Goal: Task Accomplishment & Management: Manage account settings

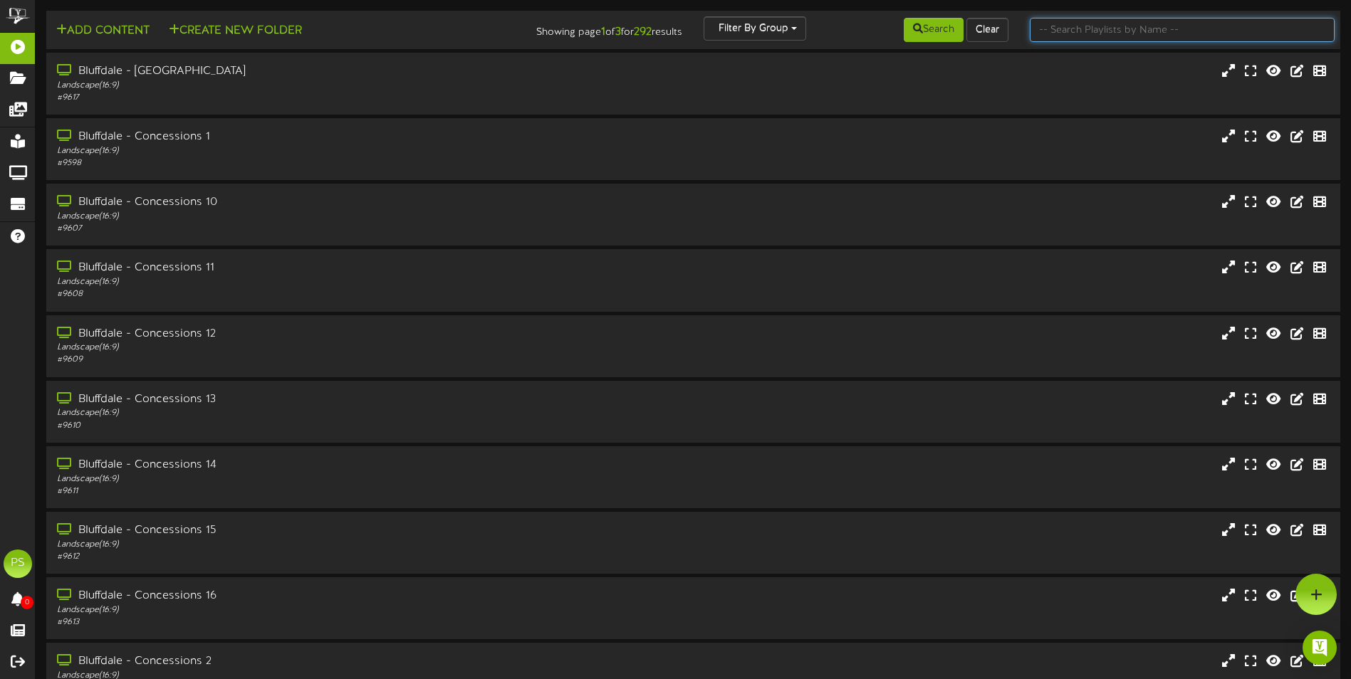
click at [1124, 28] on input "text" at bounding box center [1182, 30] width 305 height 24
type input "q"
click at [933, 25] on button "Search" at bounding box center [934, 30] width 60 height 24
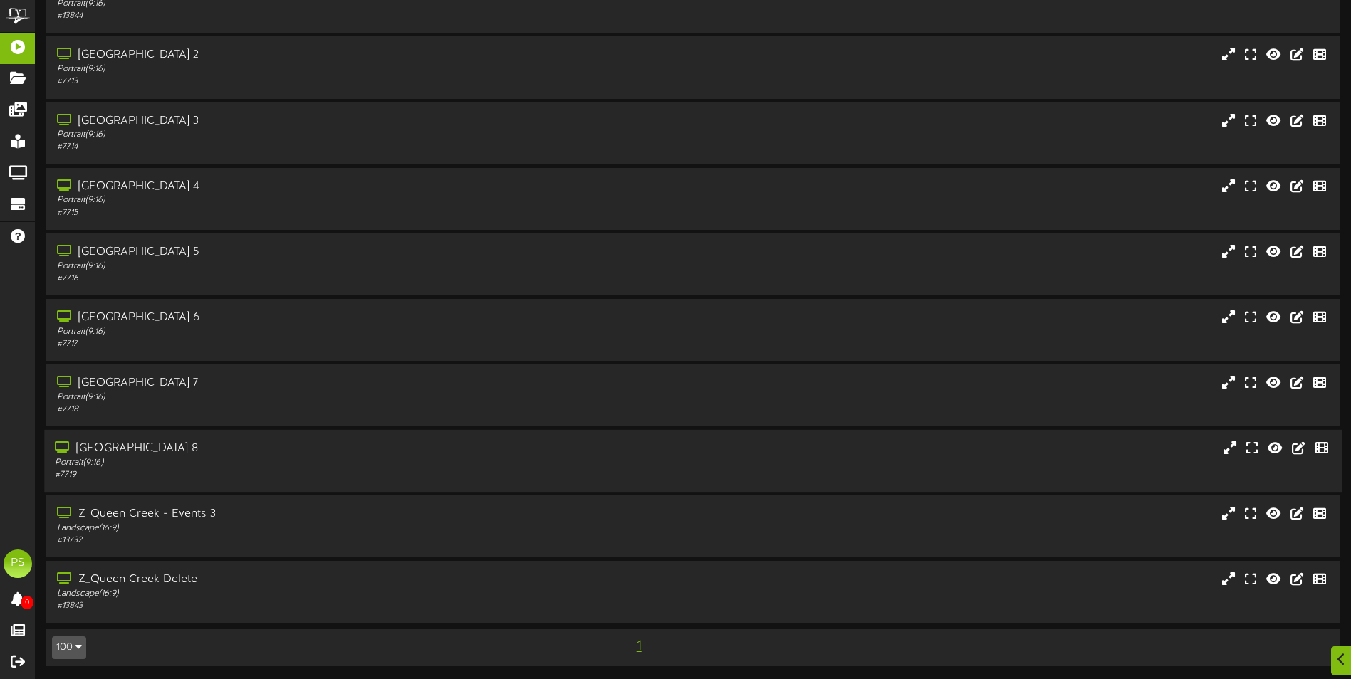
scroll to position [1789, 0]
click at [293, 449] on div "[GEOGRAPHIC_DATA] 8" at bounding box center [314, 447] width 519 height 16
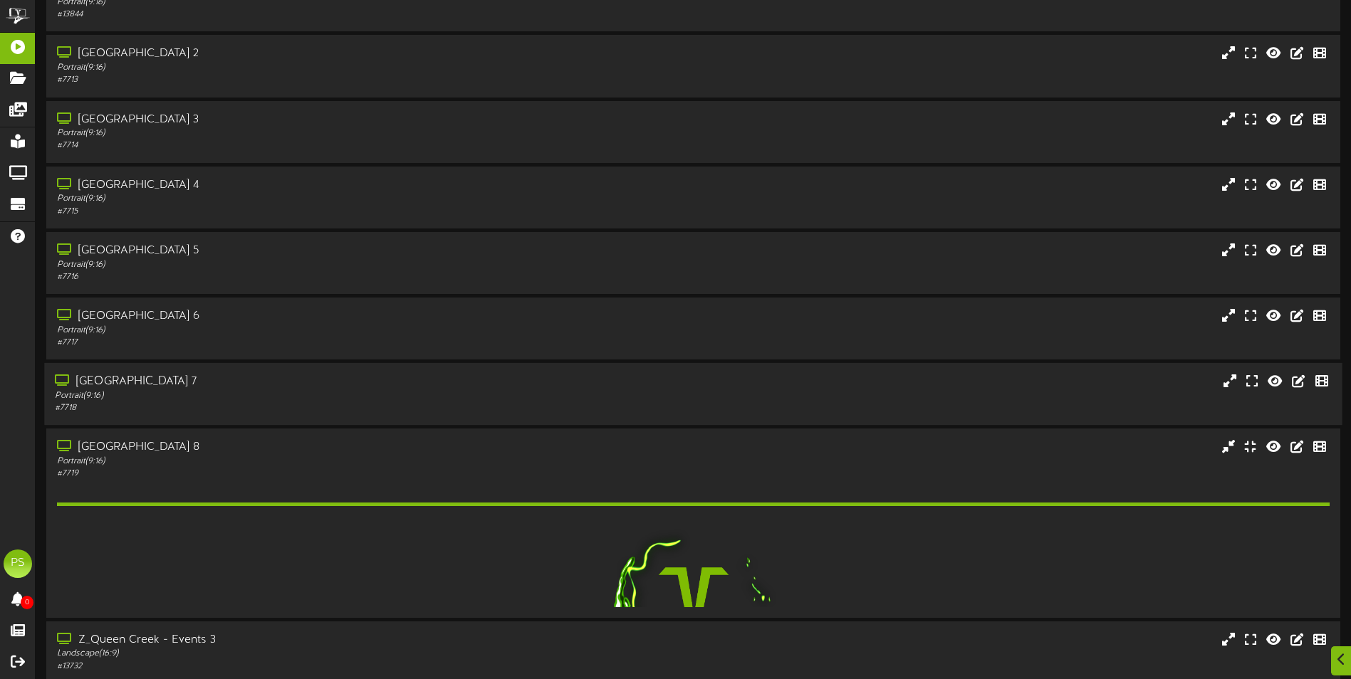
click at [292, 391] on div "Portrait ( 9:16 )" at bounding box center [314, 396] width 519 height 12
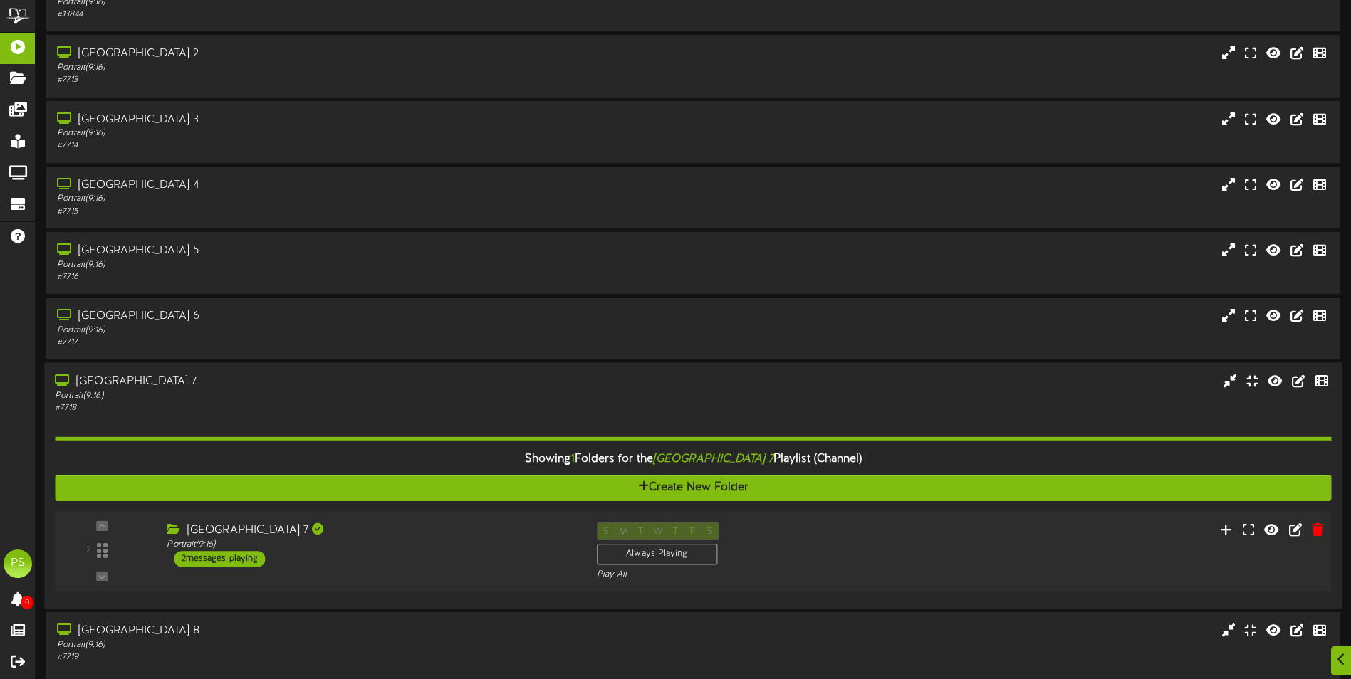
click at [962, 545] on div "2 ( 9:16" at bounding box center [692, 552] width 1289 height 58
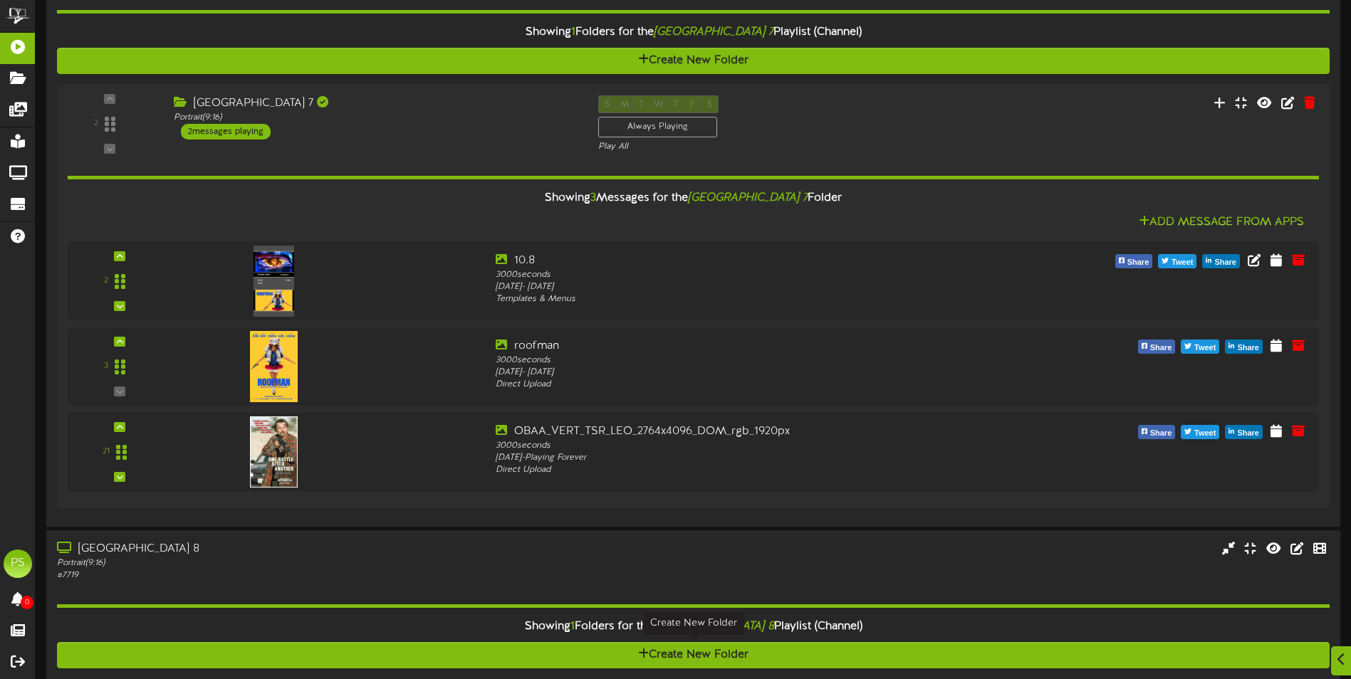
scroll to position [2430, 0]
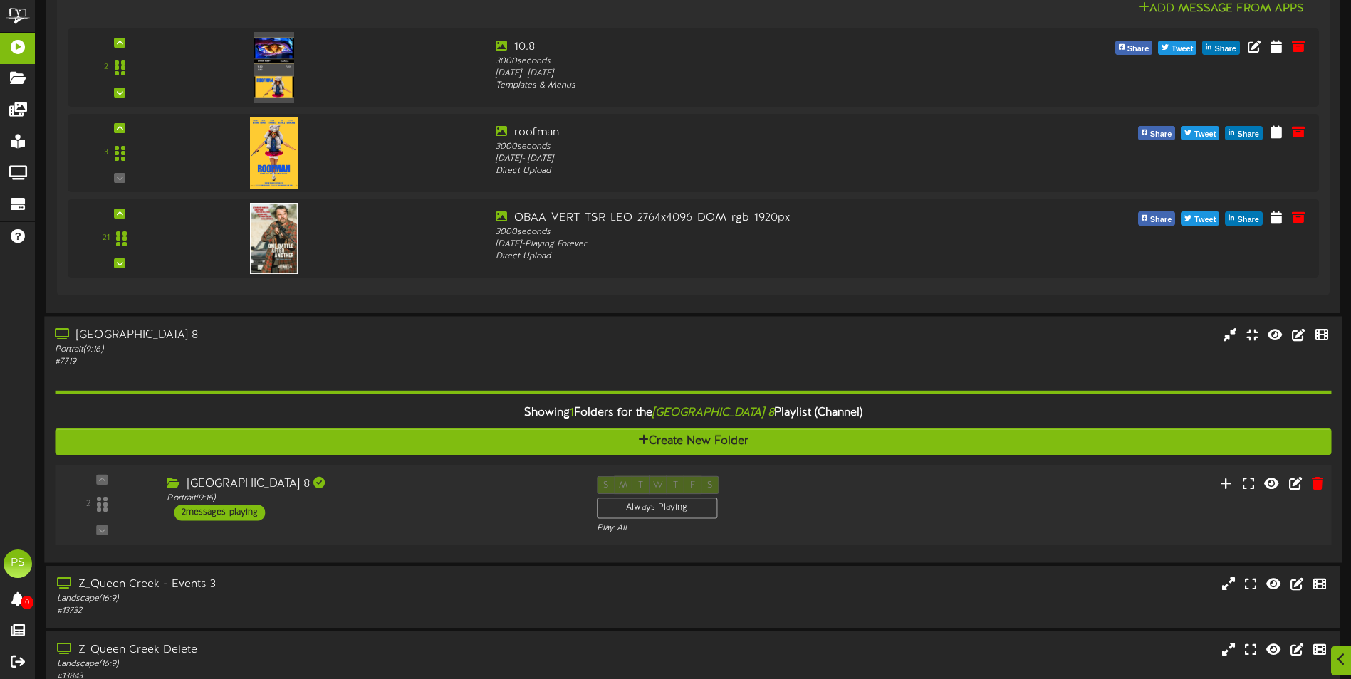
click at [811, 510] on div "S M T W T F S Always Playing Play All" at bounding box center [747, 505] width 323 height 58
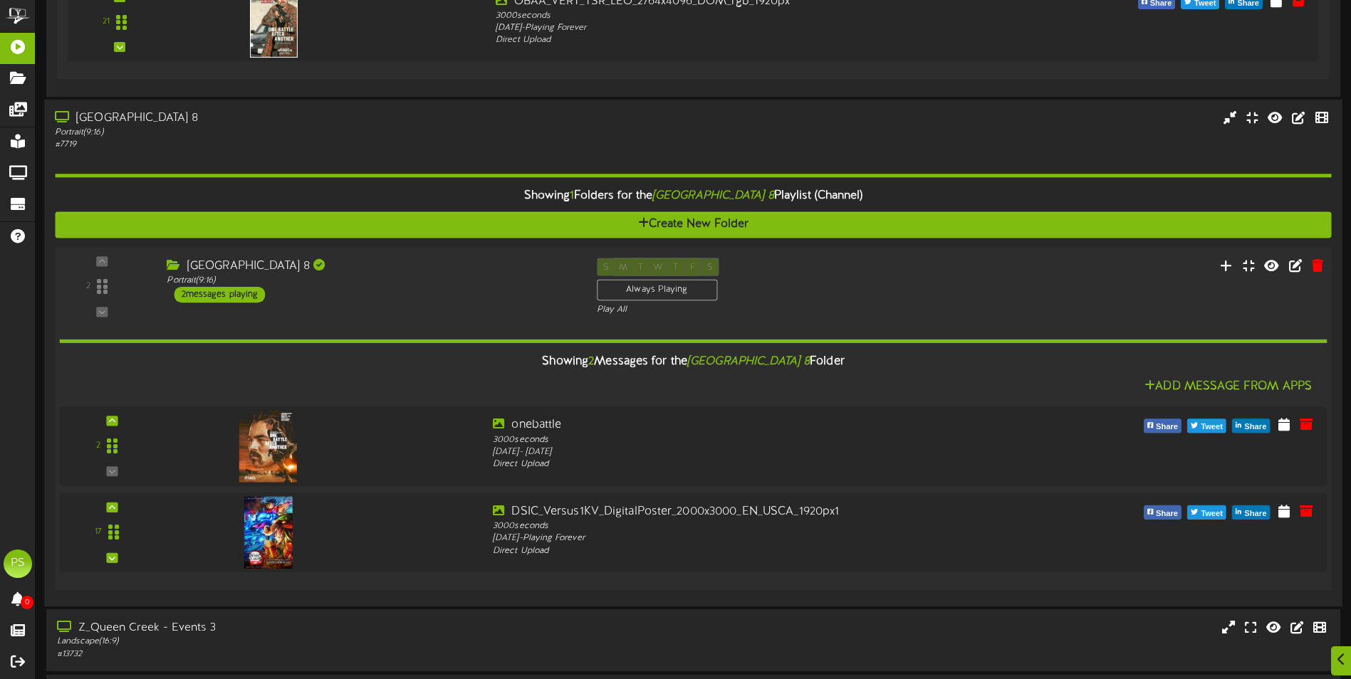
scroll to position [2715, 0]
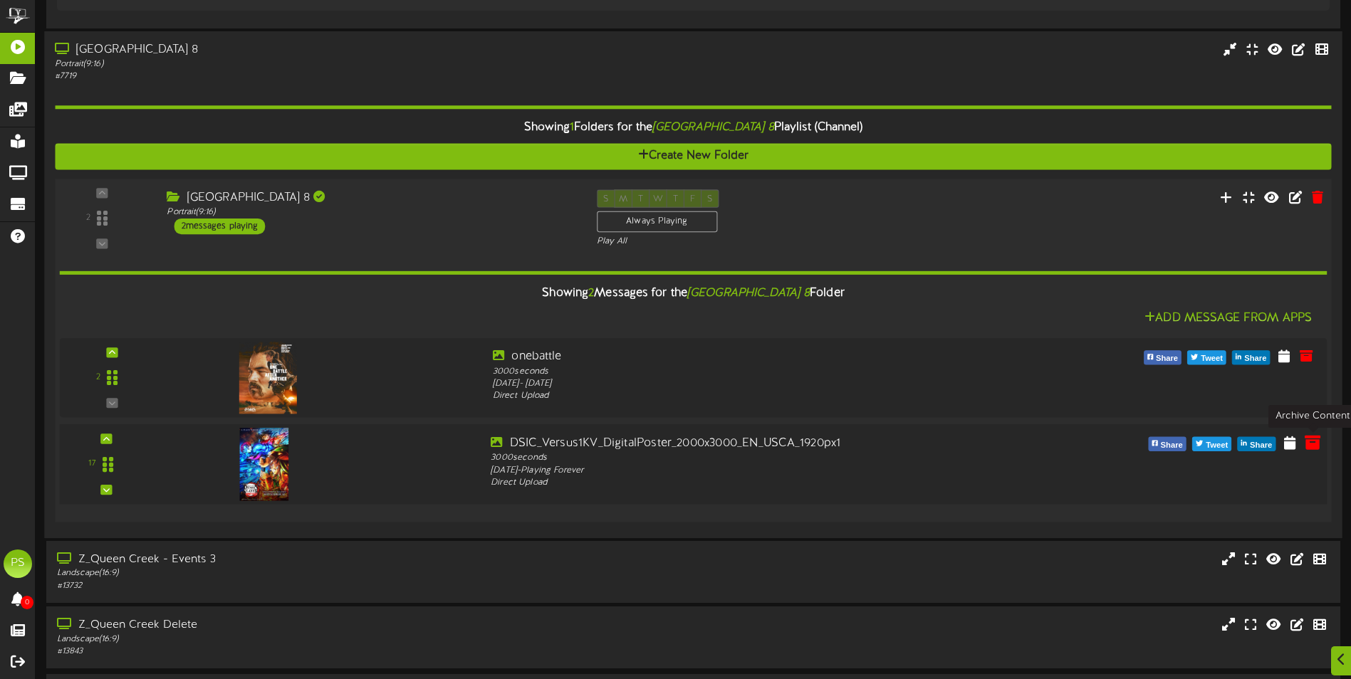
click at [1316, 444] on icon at bounding box center [1313, 442] width 16 height 16
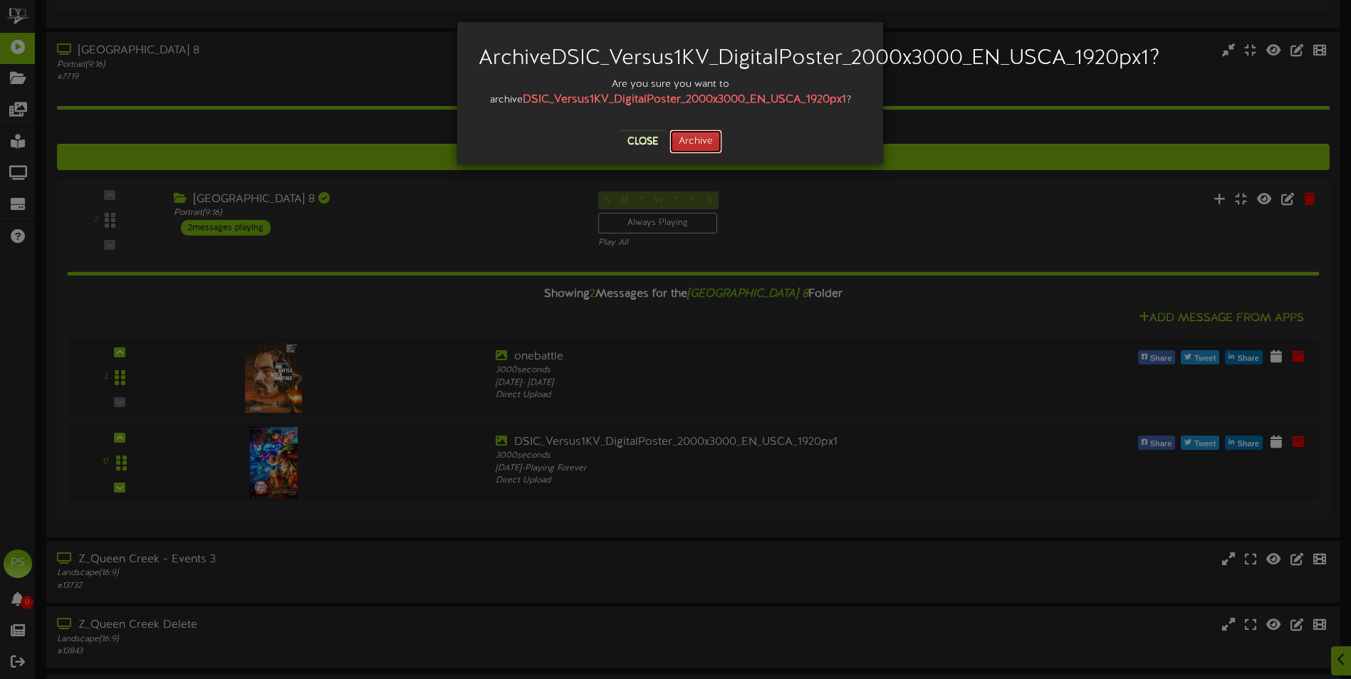
click at [698, 154] on button "Archive" at bounding box center [696, 142] width 53 height 24
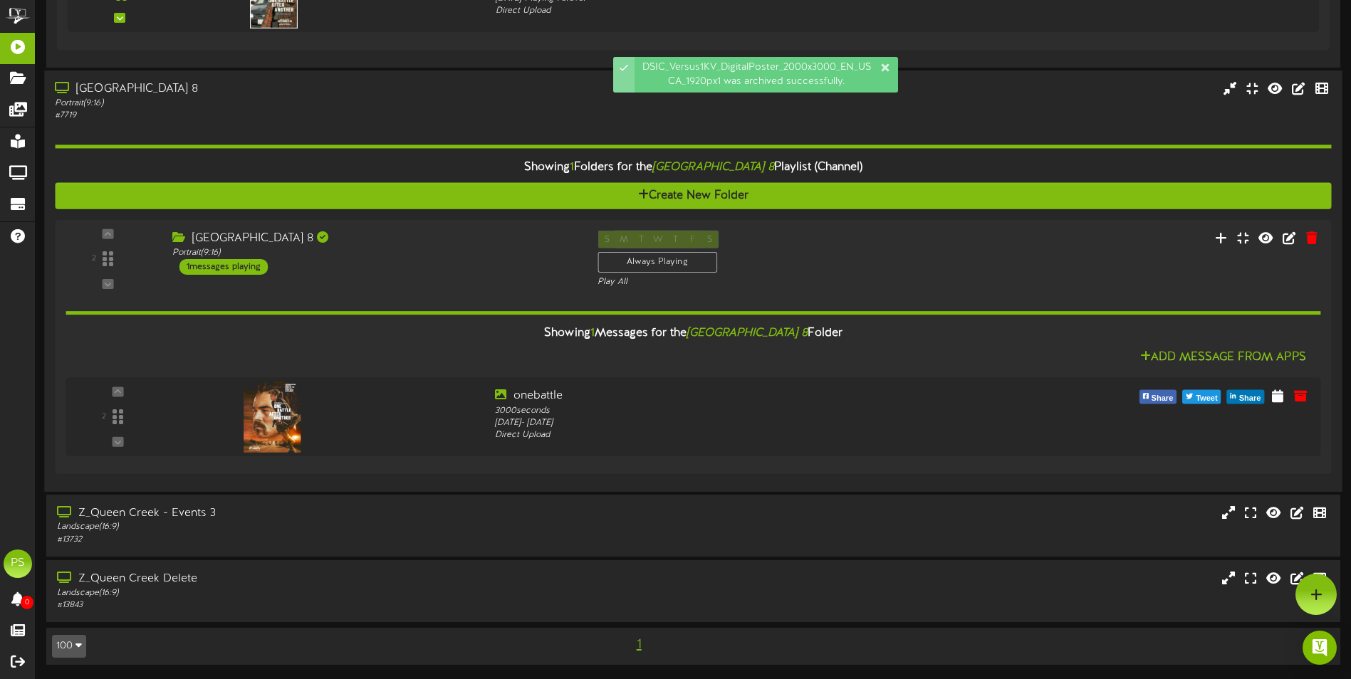
scroll to position [2391, 0]
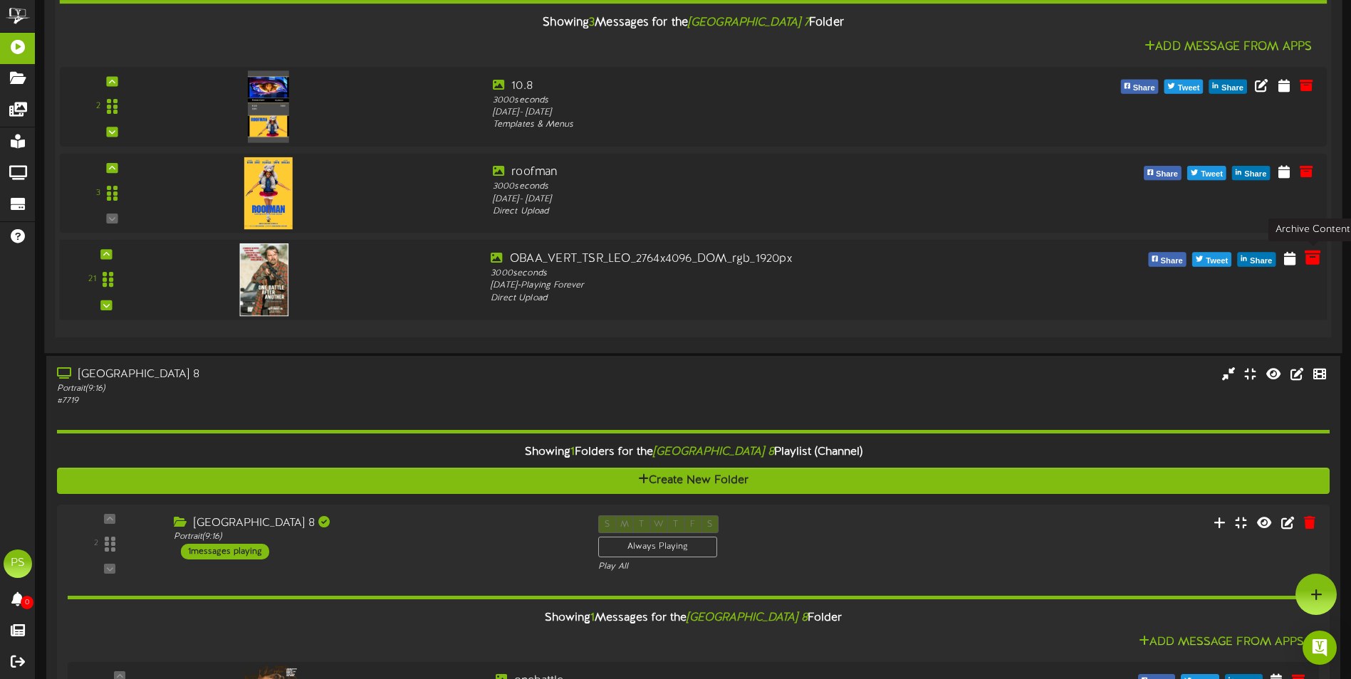
click at [1316, 261] on icon at bounding box center [1313, 258] width 16 height 16
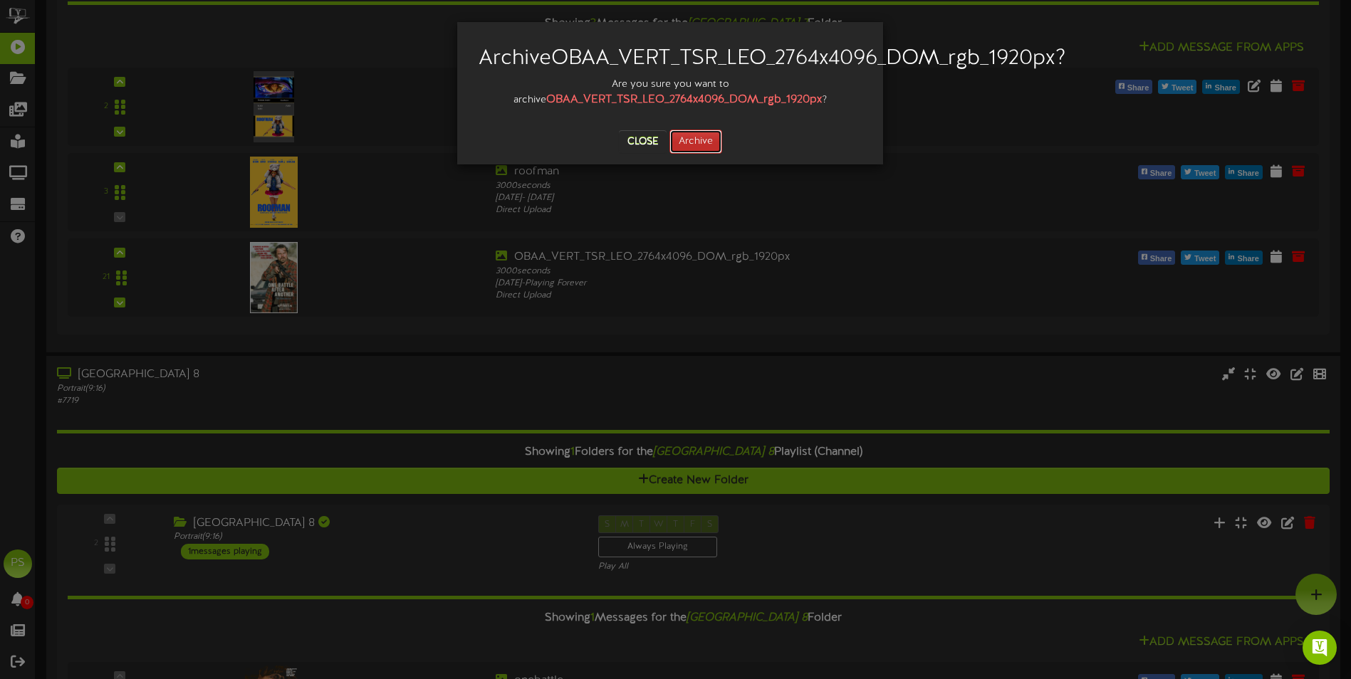
click at [699, 154] on button "Archive" at bounding box center [696, 142] width 53 height 24
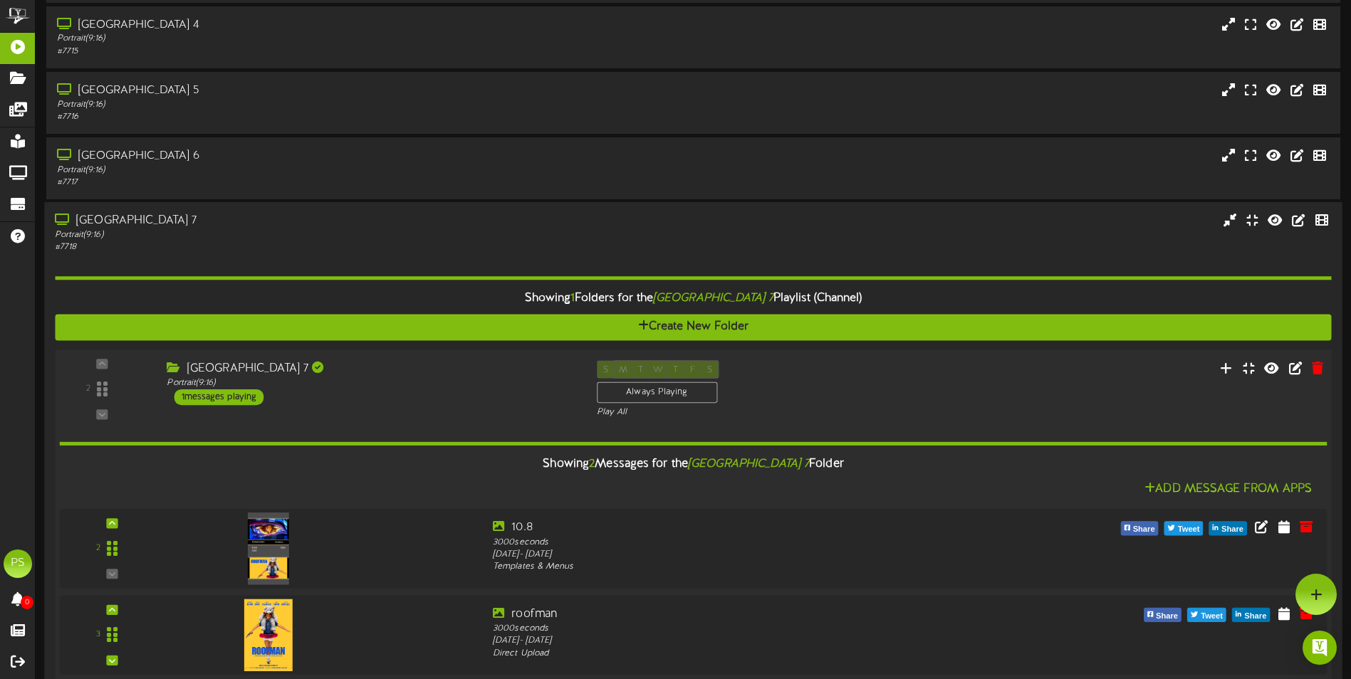
scroll to position [1878, 0]
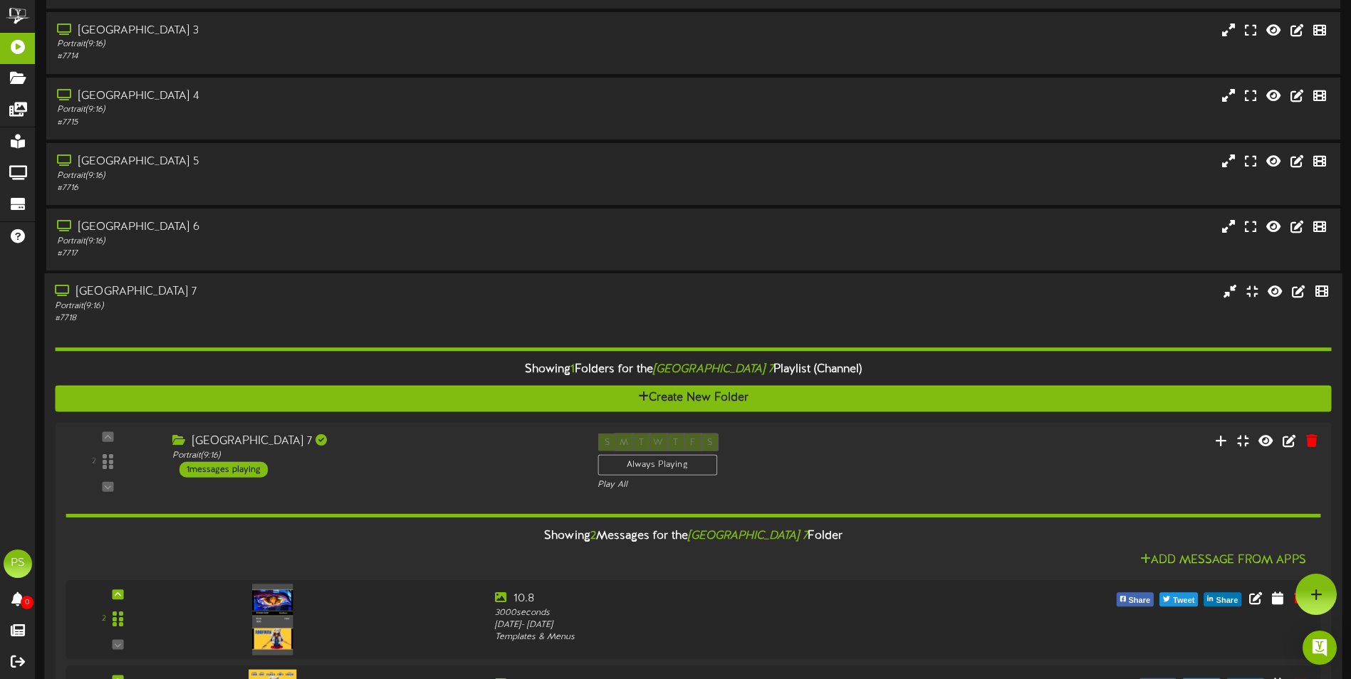
click at [513, 313] on div "# 7718" at bounding box center [314, 319] width 519 height 12
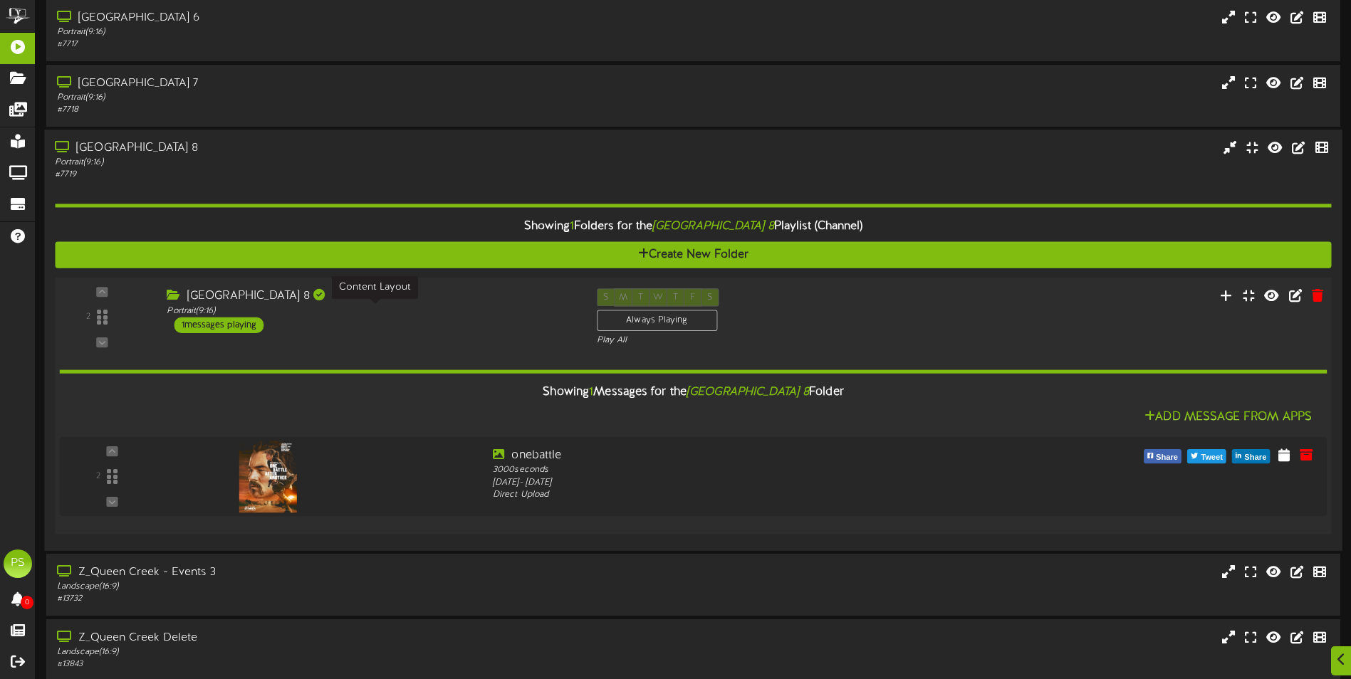
scroll to position [2092, 0]
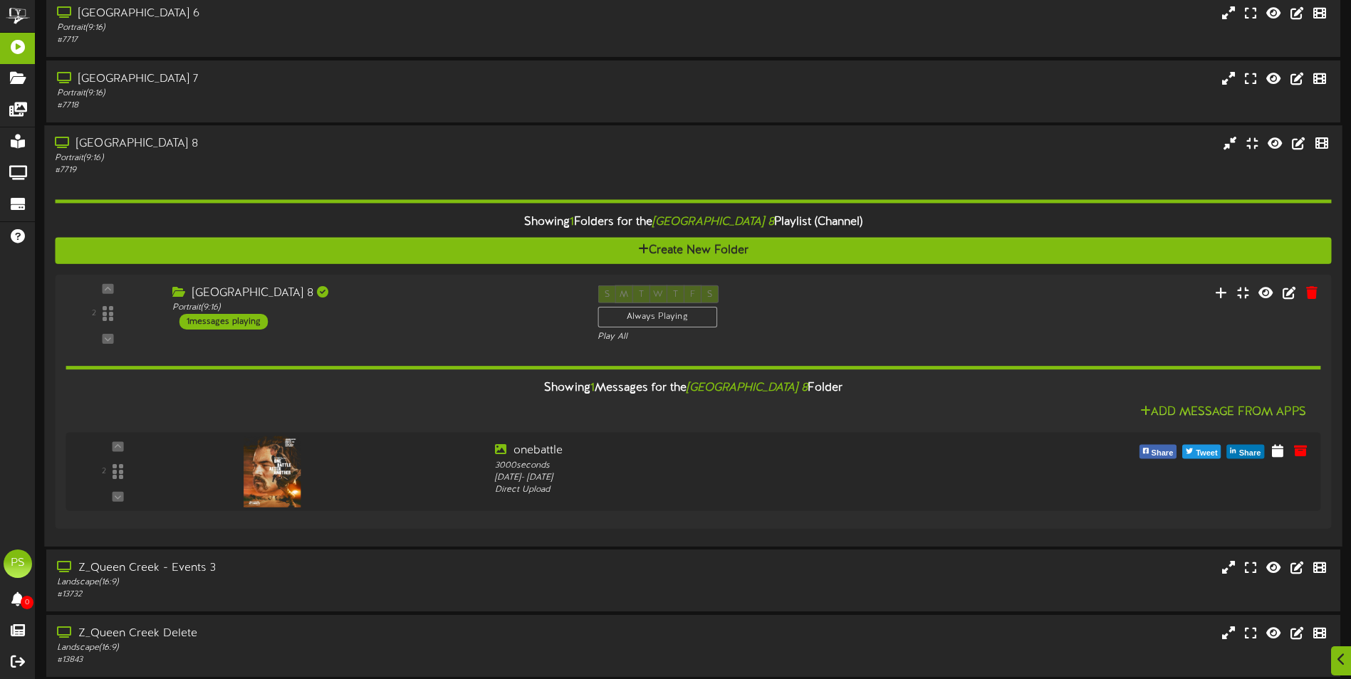
click at [368, 150] on div "[GEOGRAPHIC_DATA] 8" at bounding box center [314, 144] width 519 height 16
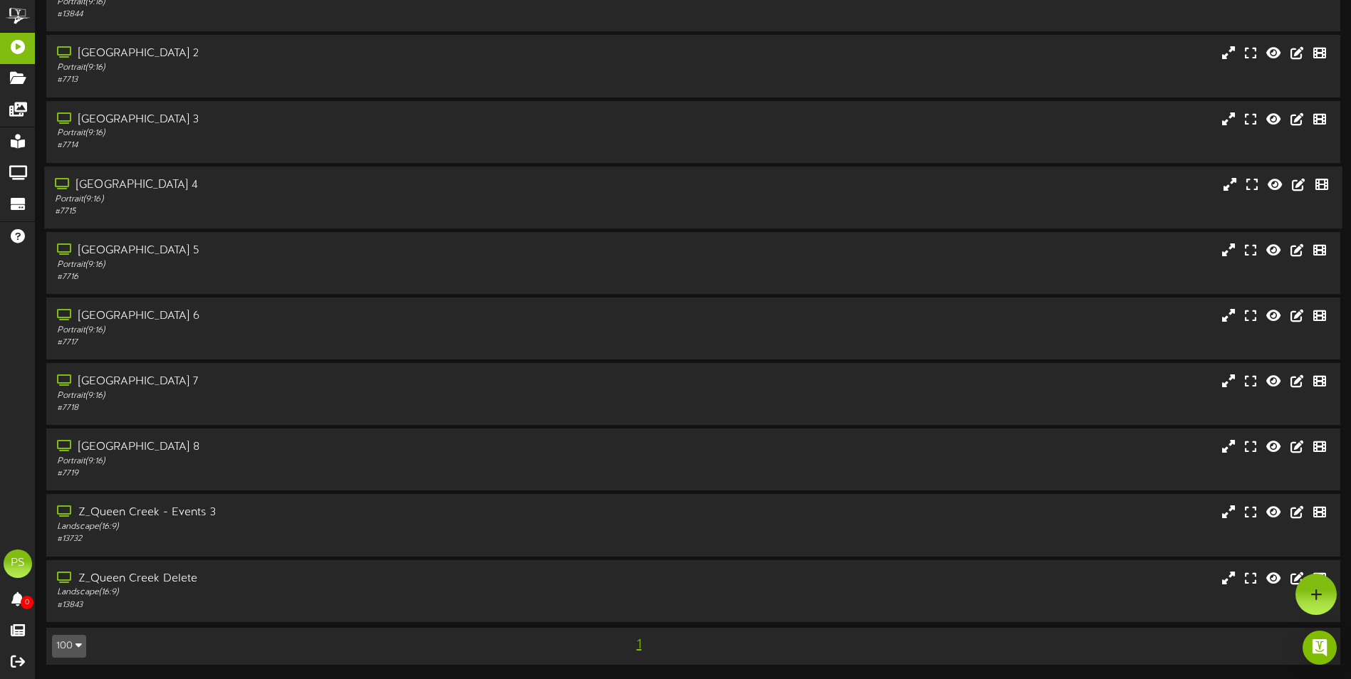
scroll to position [1789, 0]
click at [284, 275] on div "# 7716" at bounding box center [314, 277] width 519 height 12
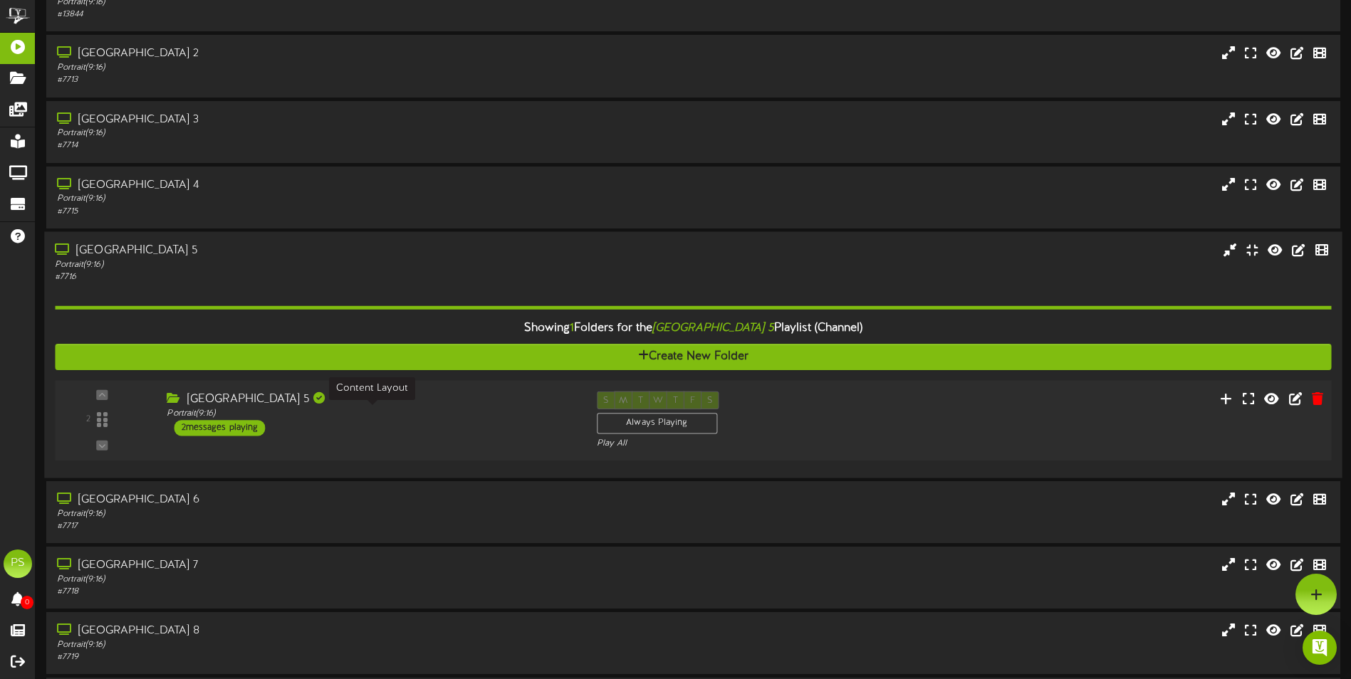
click at [415, 416] on div "Portrait ( 9:16 )" at bounding box center [371, 413] width 408 height 12
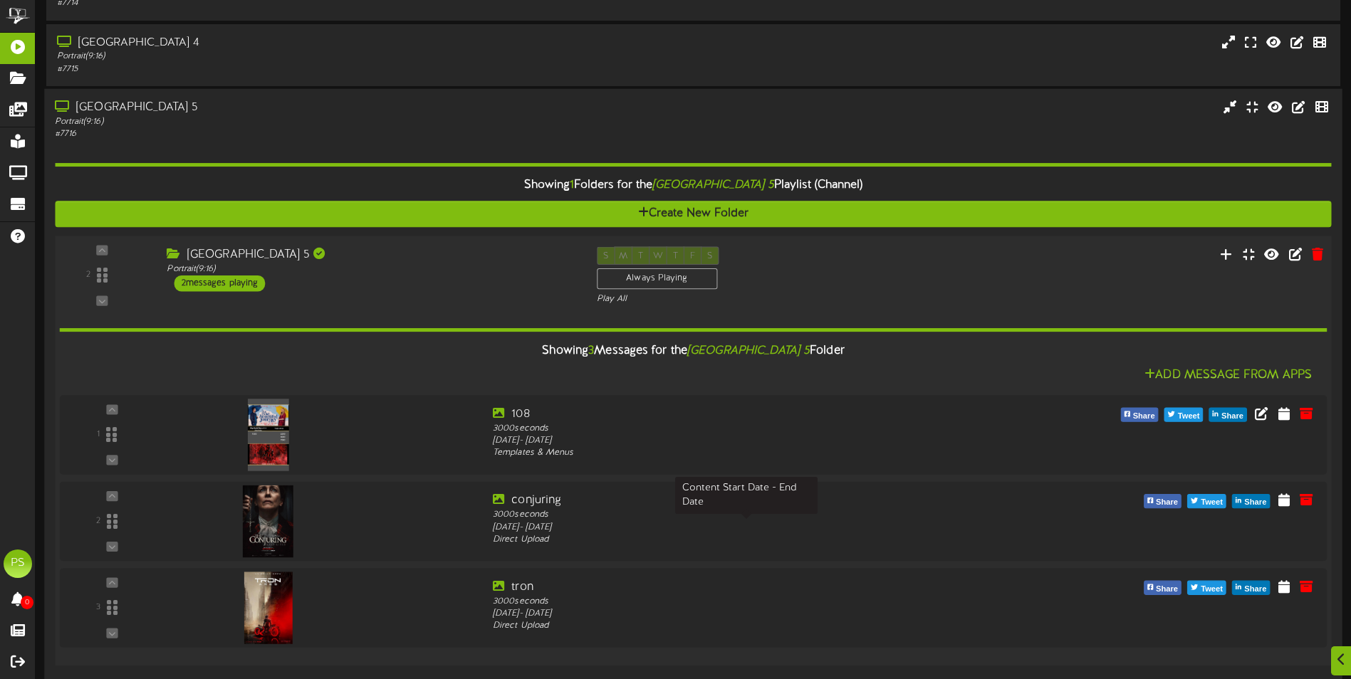
scroll to position [2074, 0]
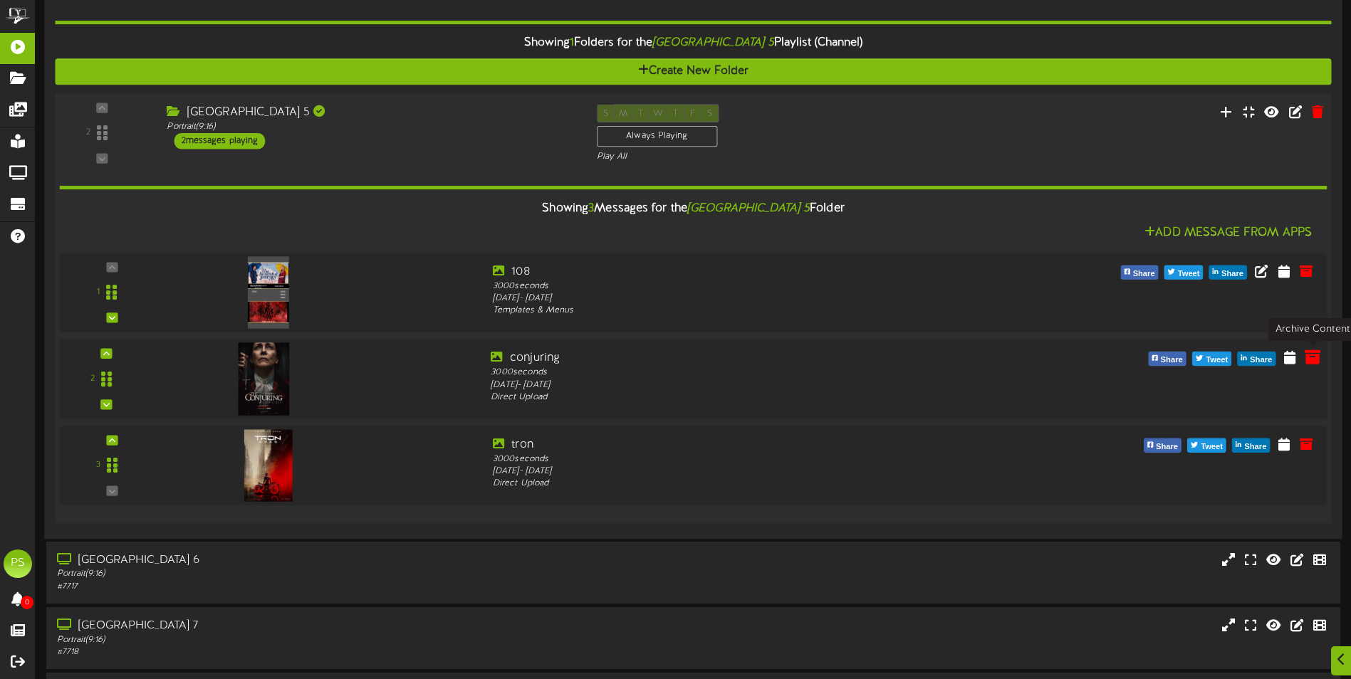
click at [1311, 360] on icon at bounding box center [1313, 357] width 16 height 16
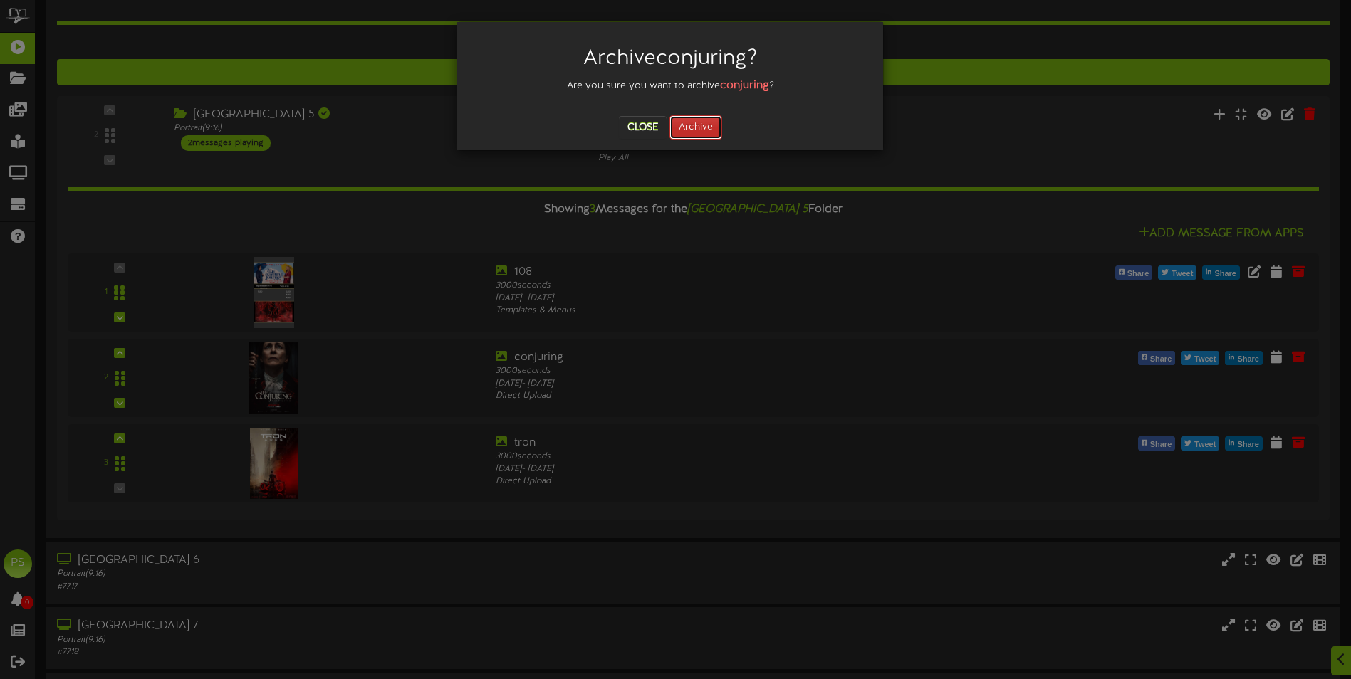
click at [711, 127] on button "Archive" at bounding box center [696, 127] width 53 height 24
